Goal: Task Accomplishment & Management: Use online tool/utility

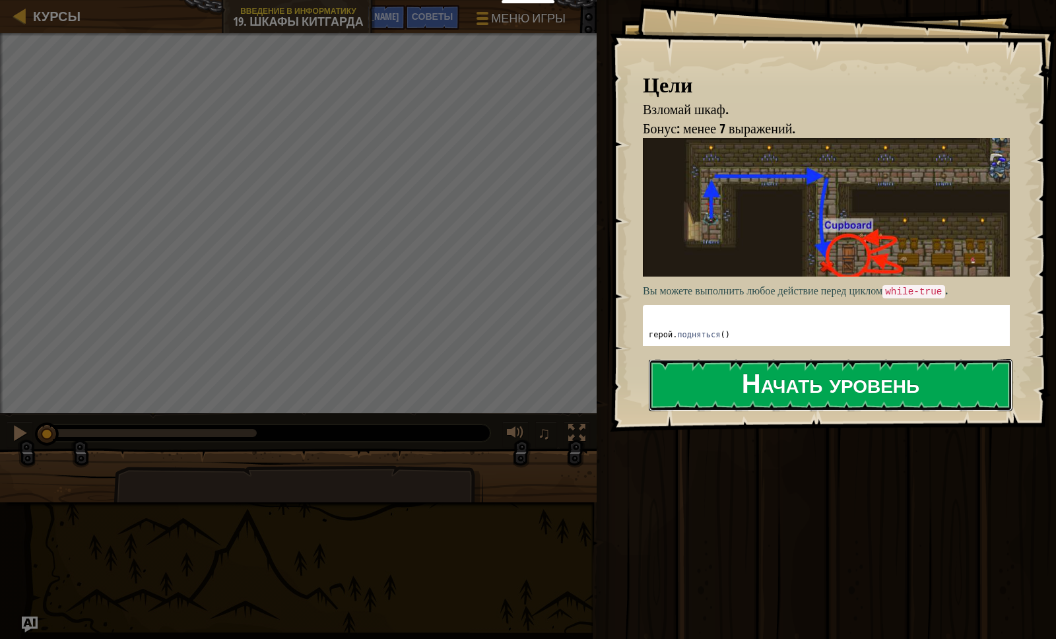
click at [900, 376] on button "Начать уровень" at bounding box center [831, 385] width 364 height 52
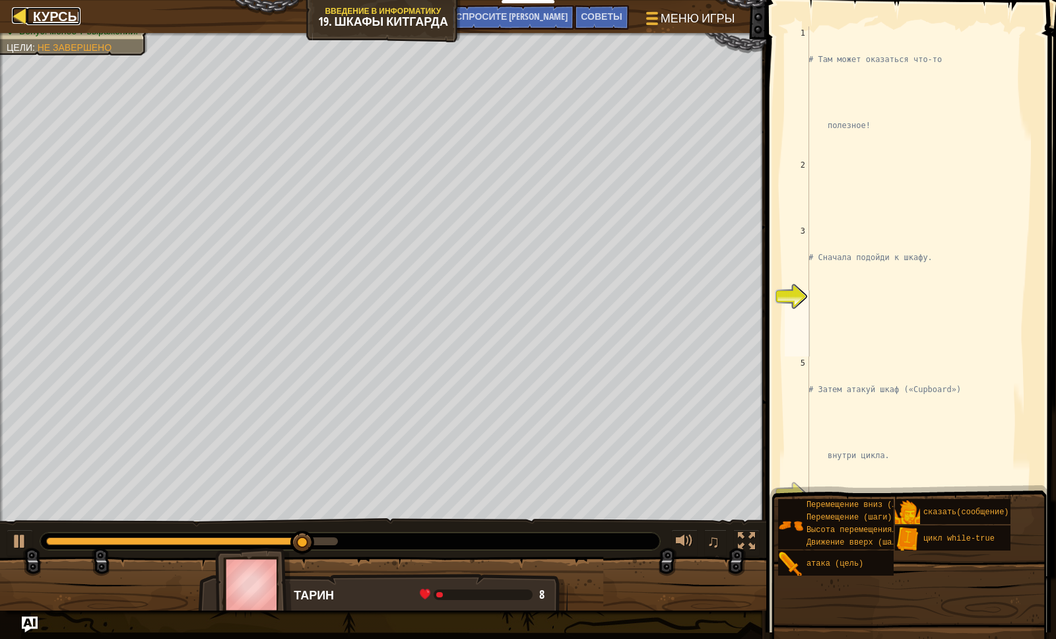
click at [24, 20] on div at bounding box center [20, 15] width 16 height 16
